Goal: Find specific page/section: Find specific page/section

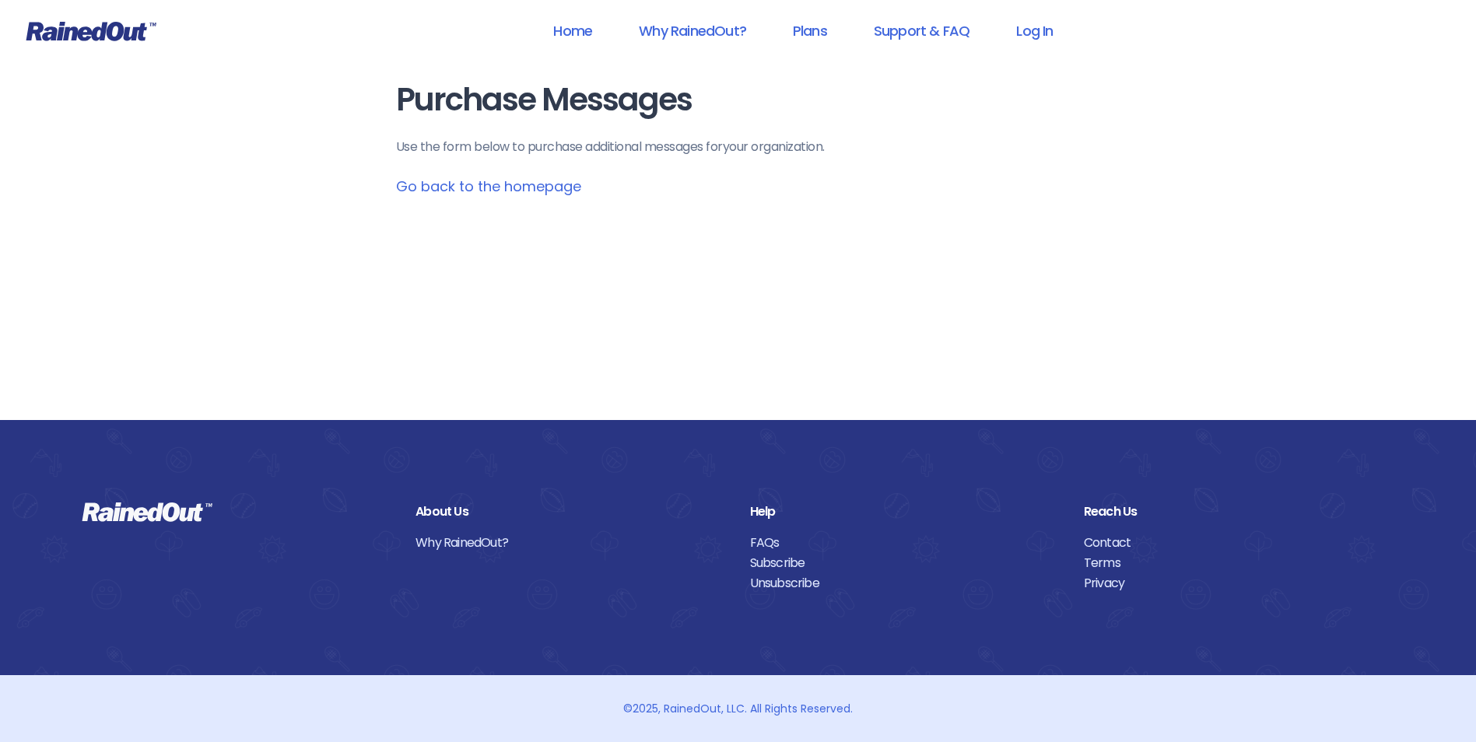
click at [502, 192] on link "Go back to the homepage" at bounding box center [488, 186] width 185 height 19
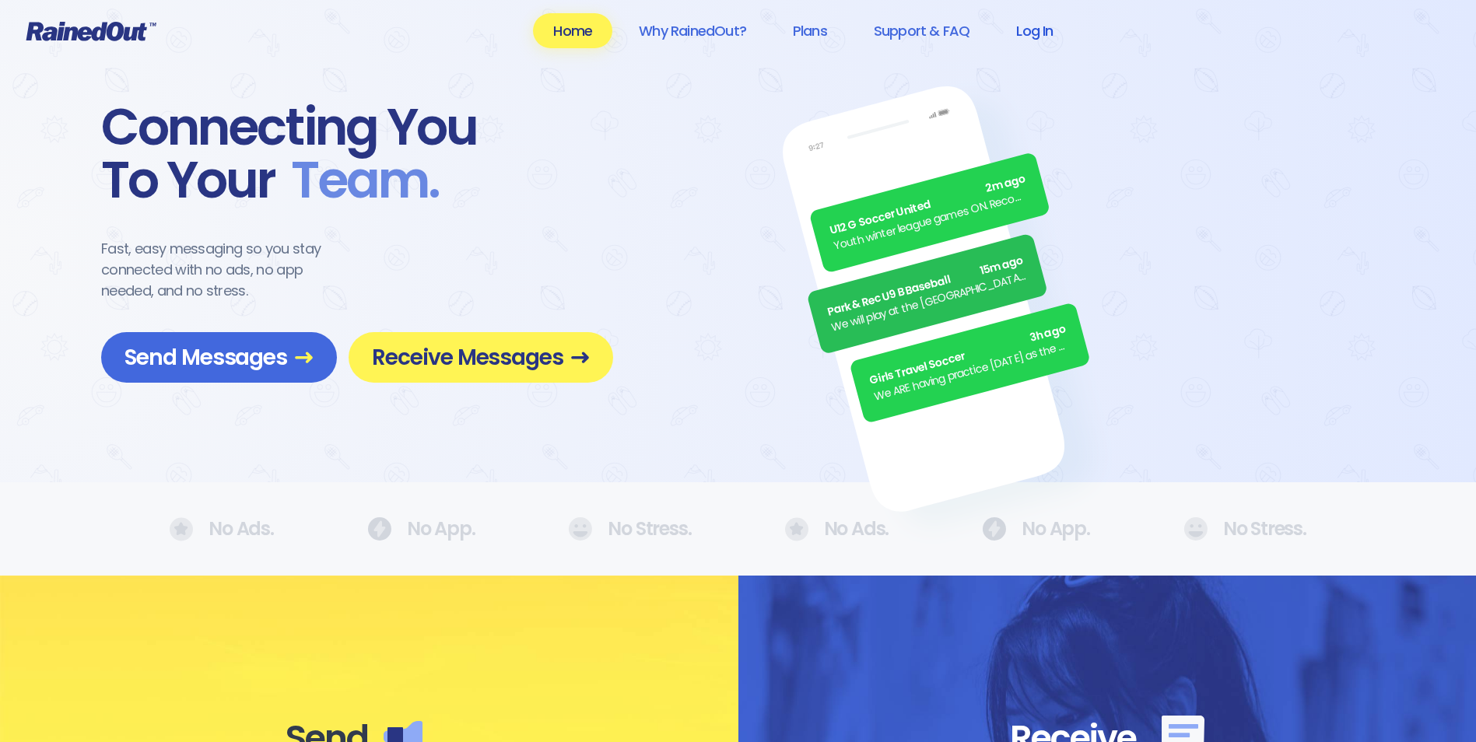
click at [1029, 31] on link "Log In" at bounding box center [1034, 30] width 77 height 35
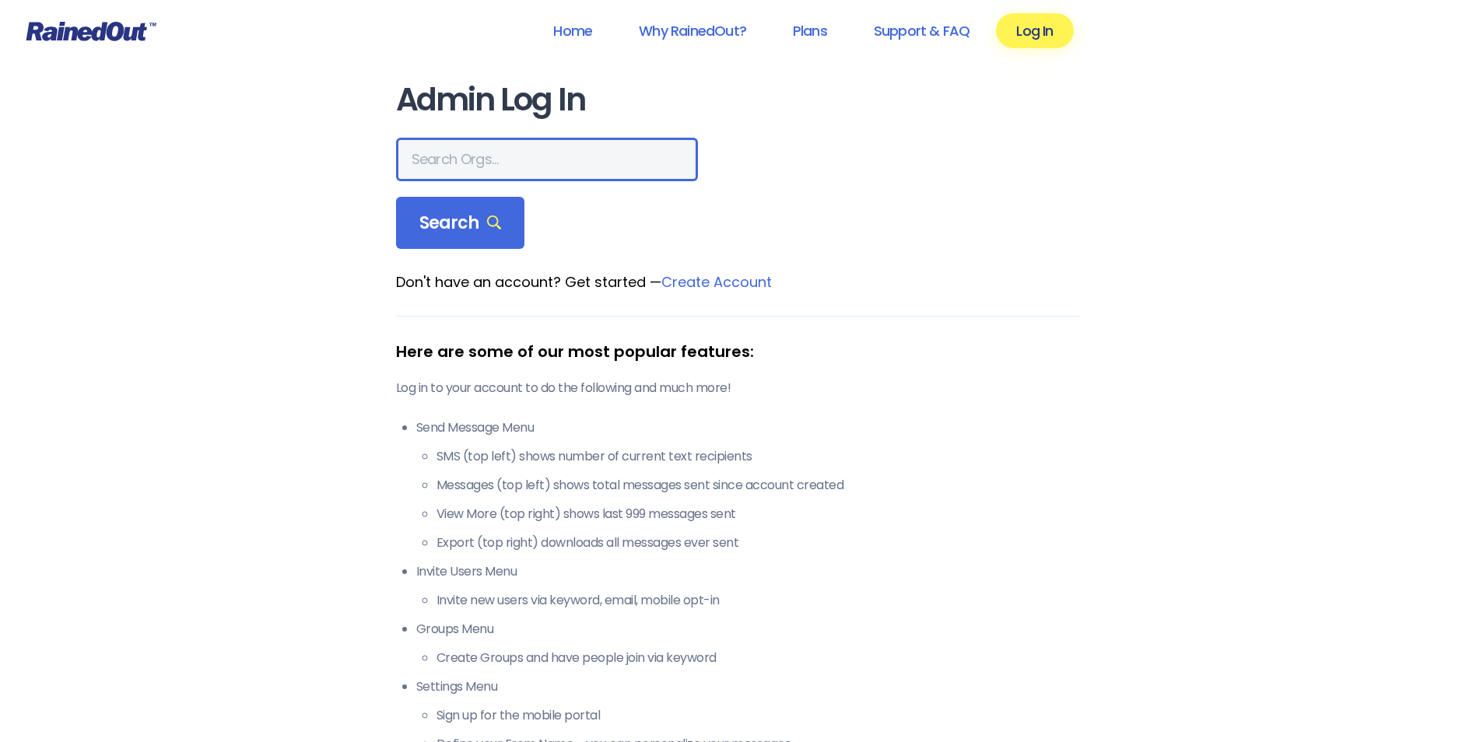
click at [461, 171] on input "text" at bounding box center [547, 160] width 302 height 44
type input "Poway"
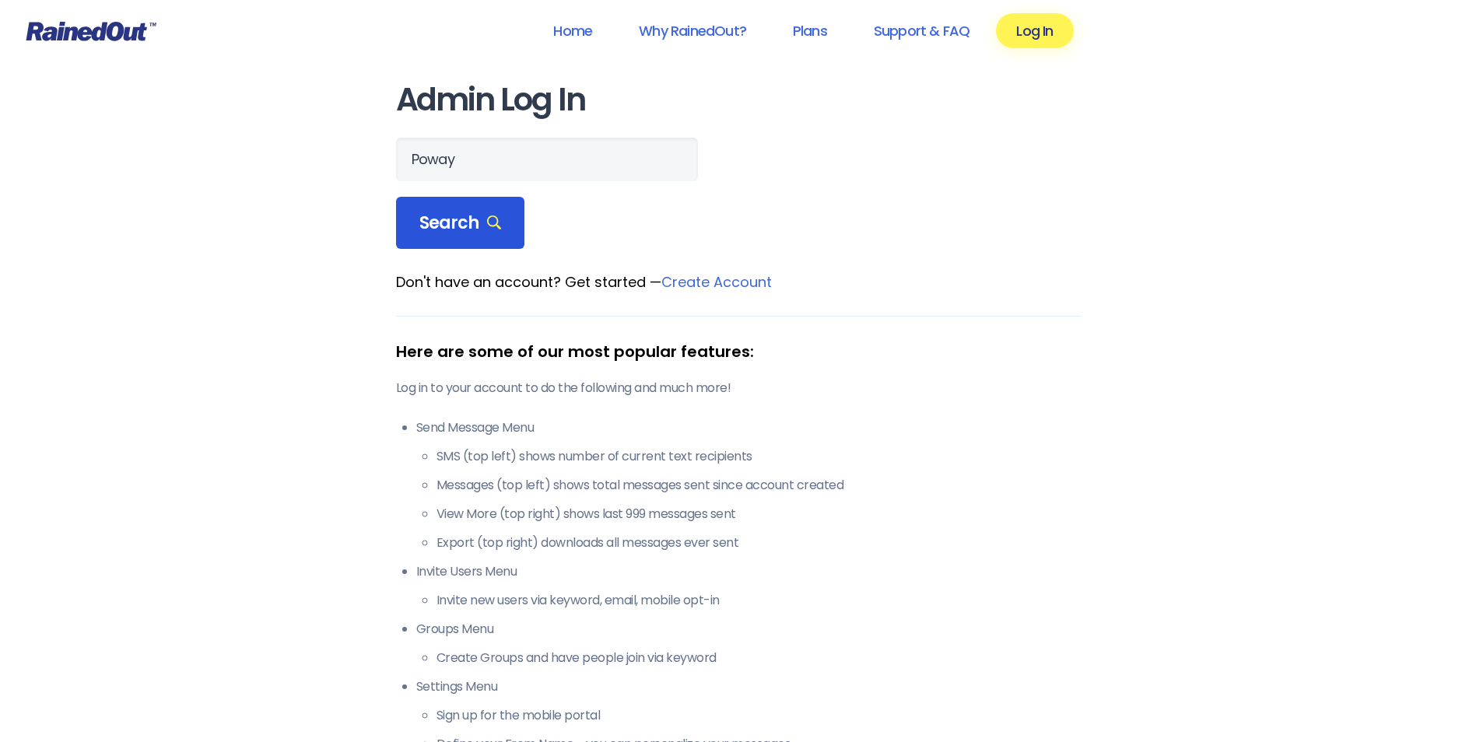
click at [430, 244] on div "Search" at bounding box center [460, 223] width 129 height 53
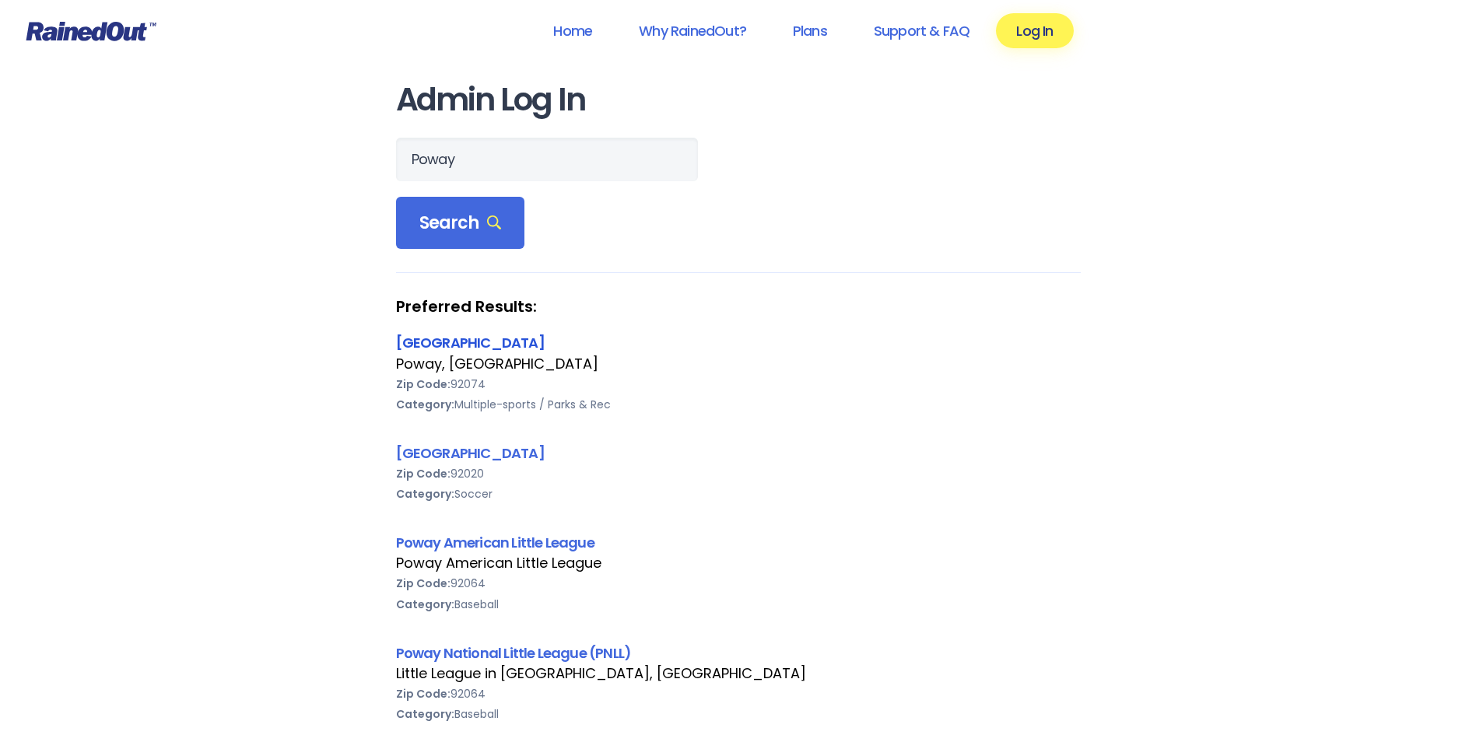
click at [424, 352] on link "[GEOGRAPHIC_DATA]" at bounding box center [470, 342] width 149 height 19
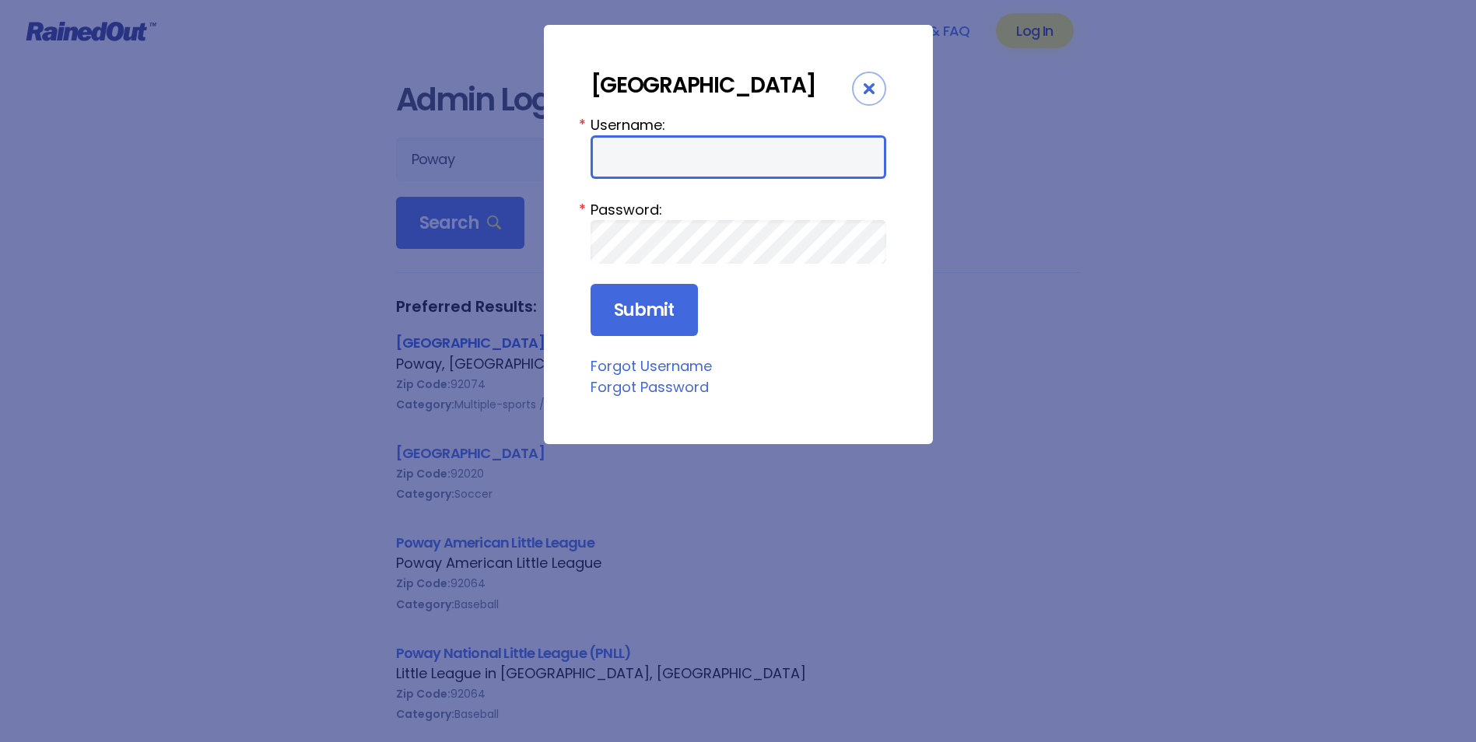
type input "cpark"
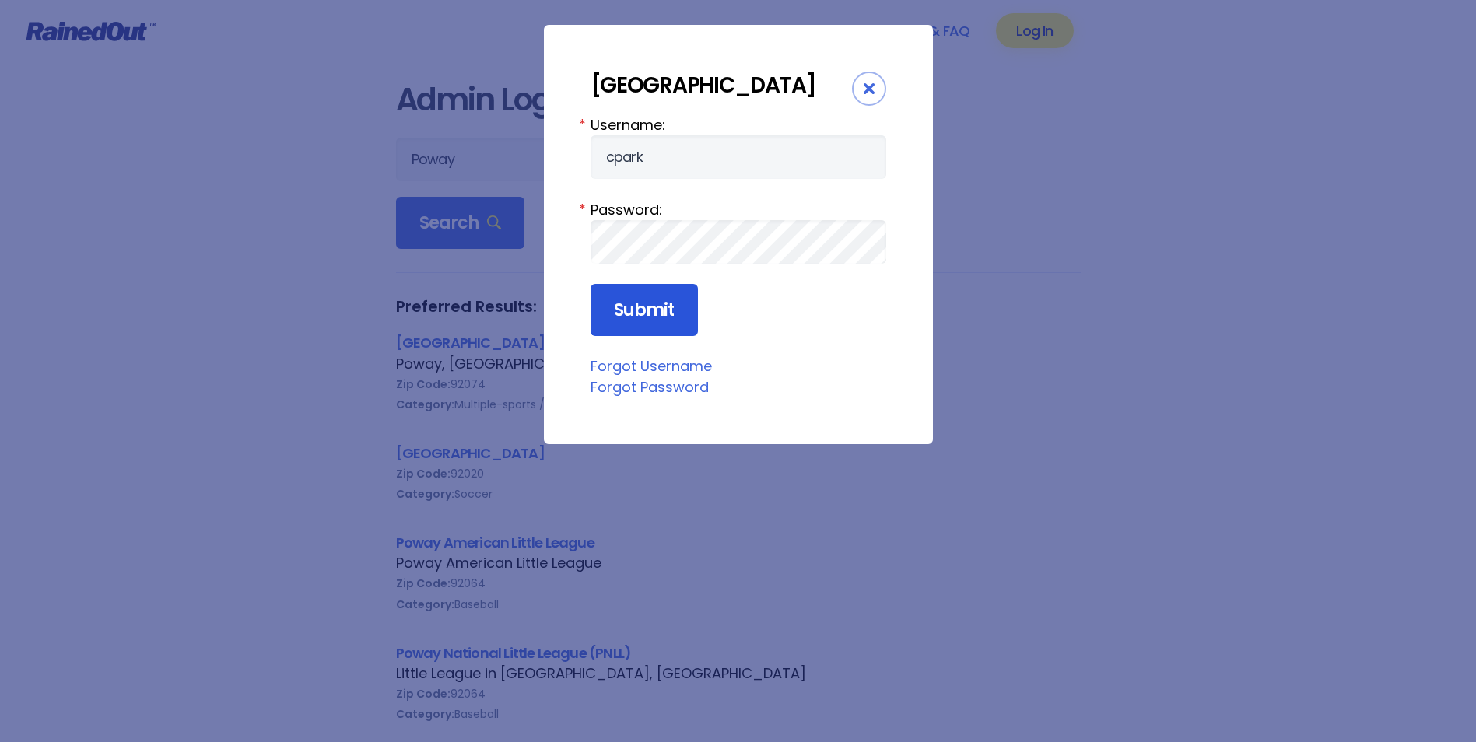
click at [657, 331] on input "Submit" at bounding box center [644, 310] width 107 height 53
